Goal: Book appointment/travel/reservation

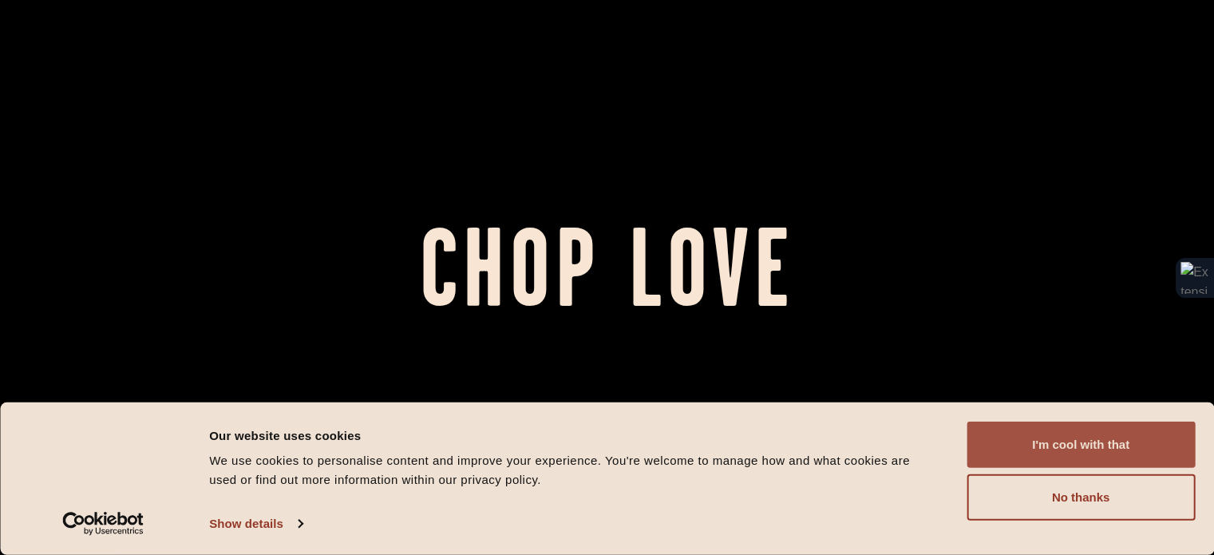
click at [1097, 453] on button "I'm cool with that" at bounding box center [1081, 444] width 228 height 46
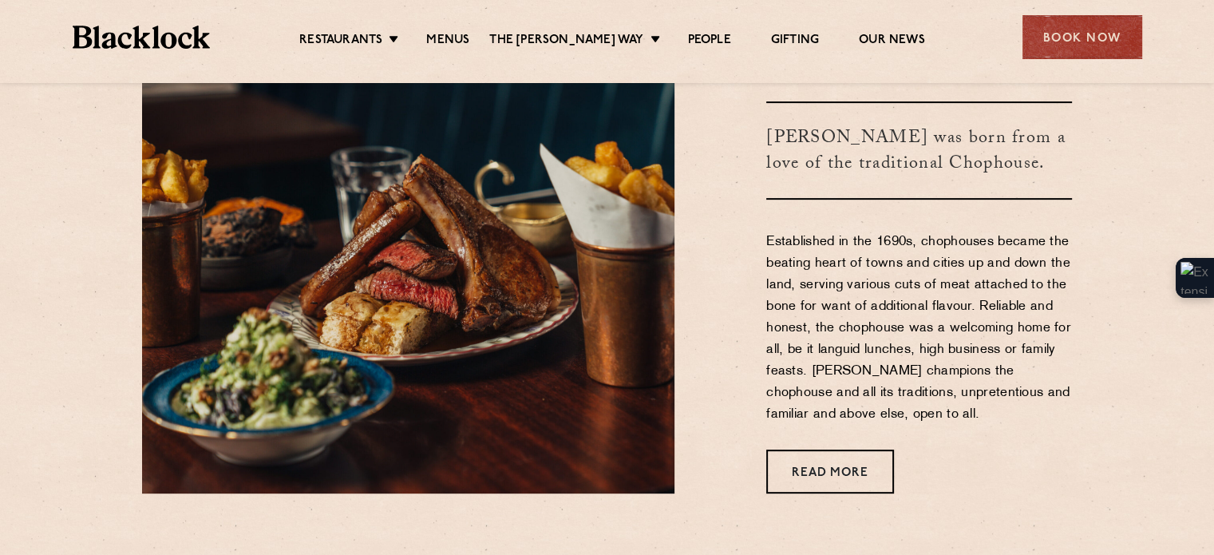
scroll to position [565, 0]
click at [456, 36] on link "Menus" at bounding box center [447, 42] width 43 height 18
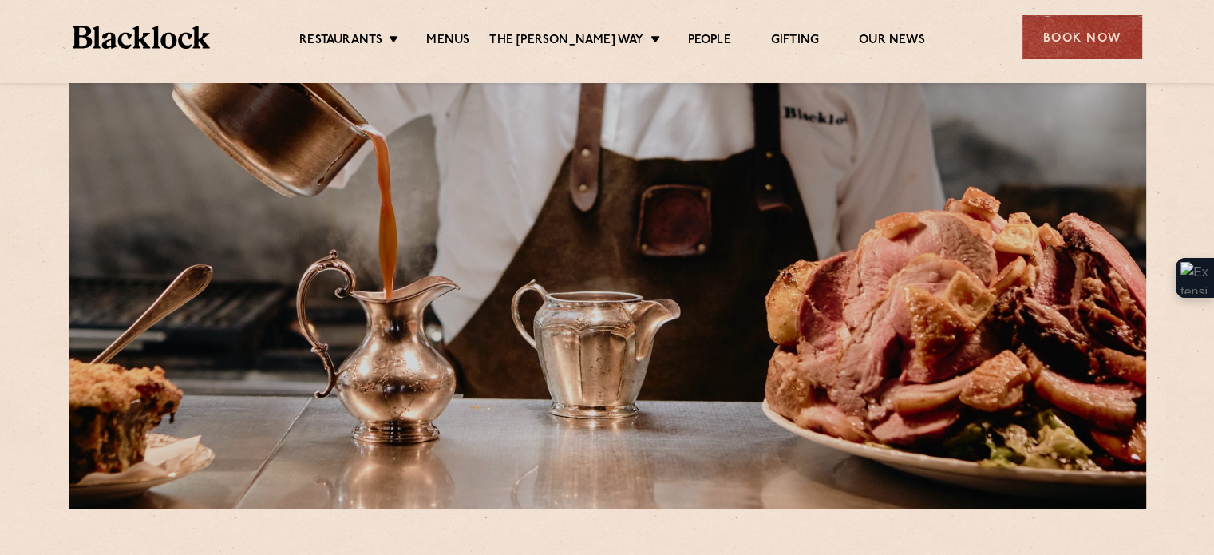
scroll to position [40, 0]
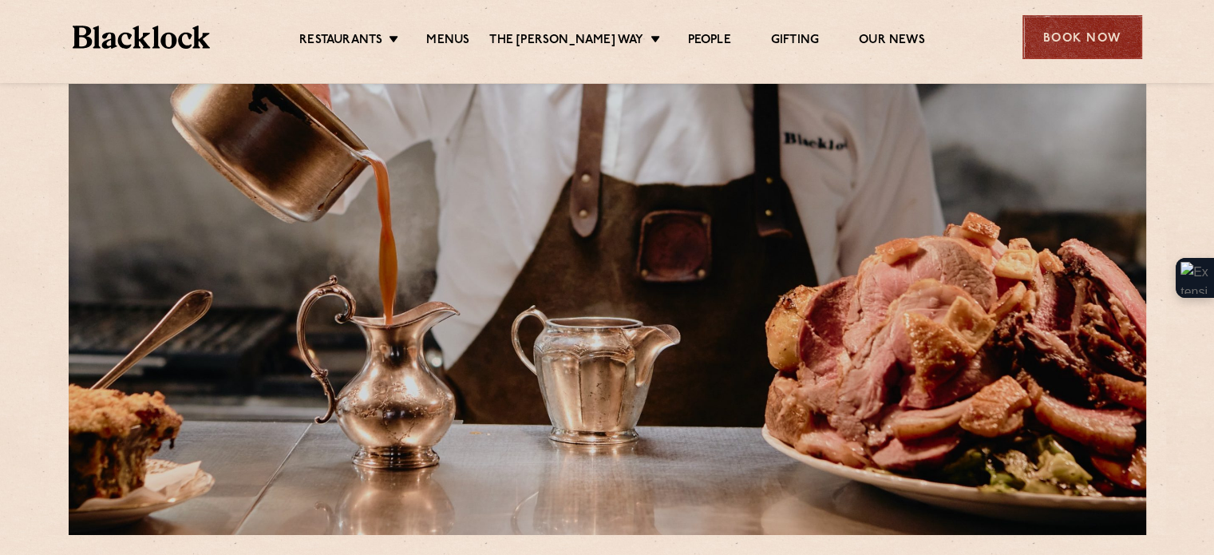
click at [1072, 39] on div "Book Now" at bounding box center [1082, 37] width 120 height 44
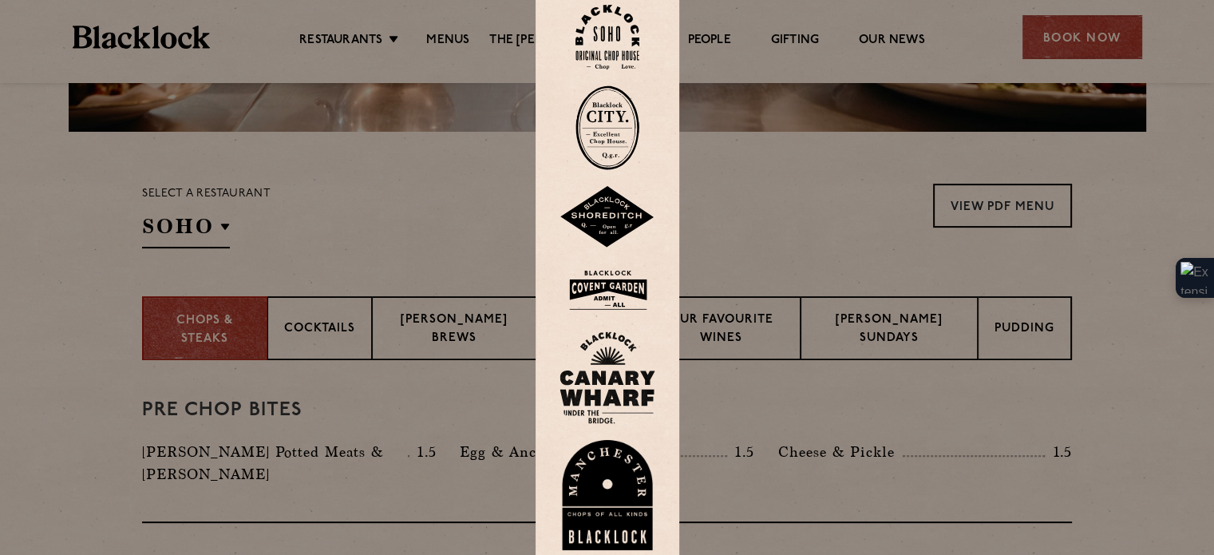
scroll to position [442, 0]
click at [789, 411] on div at bounding box center [607, 277] width 1214 height 555
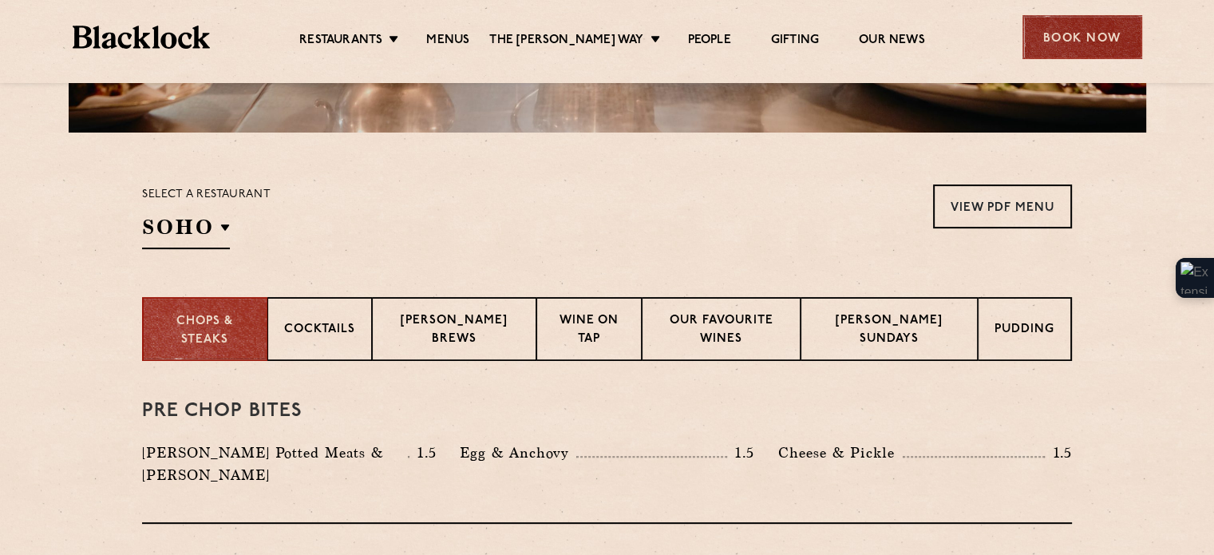
click at [1060, 27] on div "Book Now" at bounding box center [1082, 37] width 120 height 44
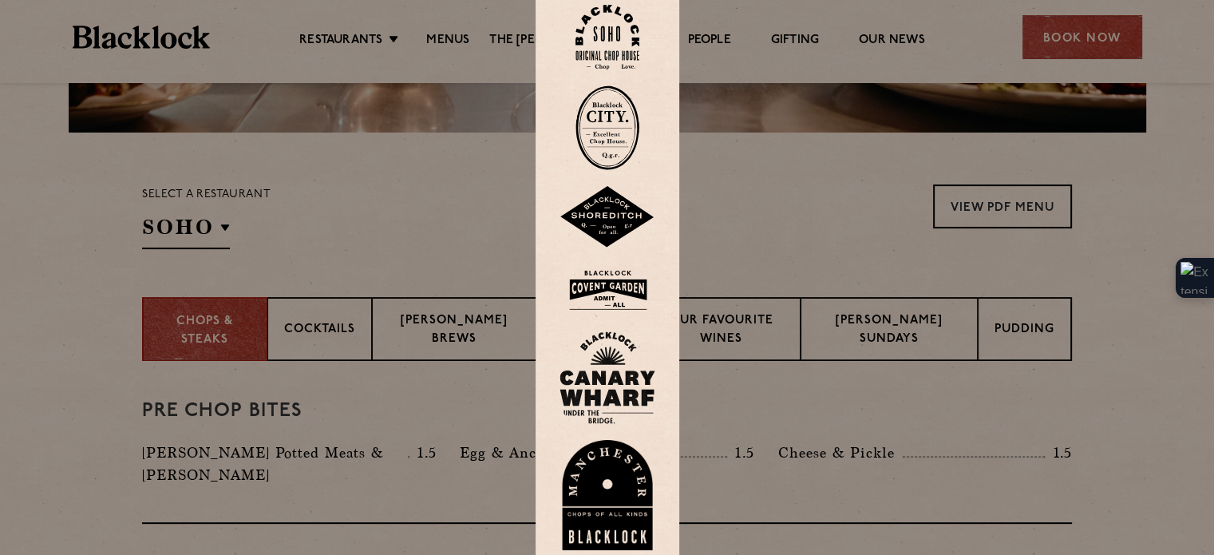
click at [602, 219] on img at bounding box center [608, 217] width 96 height 62
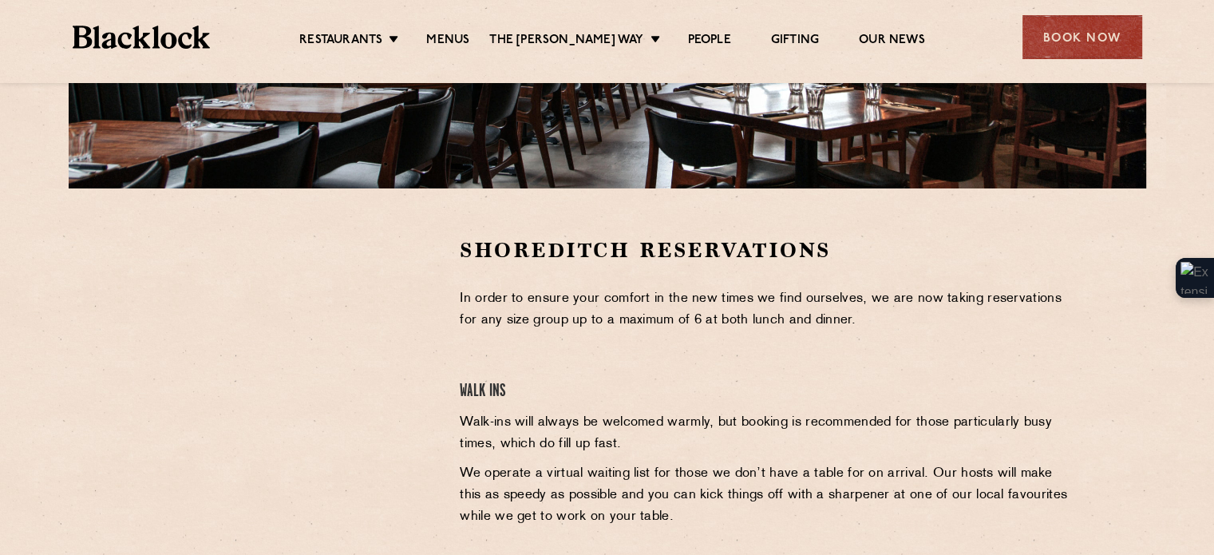
click at [602, 219] on section "Shoreditch Reservations In order to ensure your comfort in the new times we fin…" at bounding box center [607, 462] width 1214 height 549
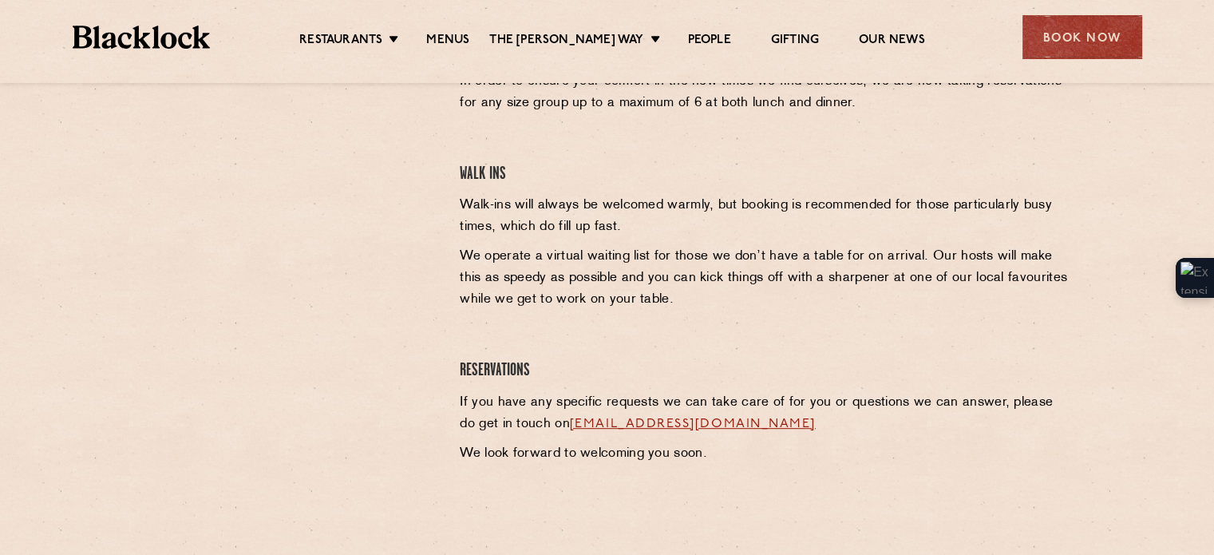
scroll to position [575, 0]
